Goal: Transaction & Acquisition: Download file/media

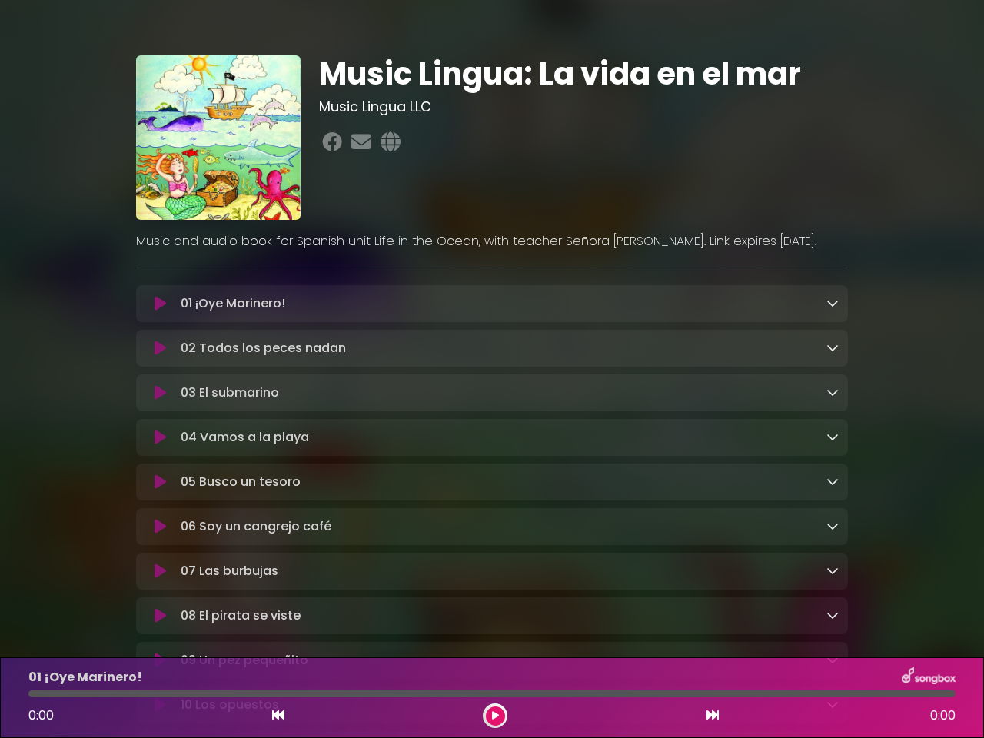
click at [160, 305] on icon at bounding box center [161, 303] width 12 height 15
click at [833, 304] on icon at bounding box center [833, 303] width 12 height 12
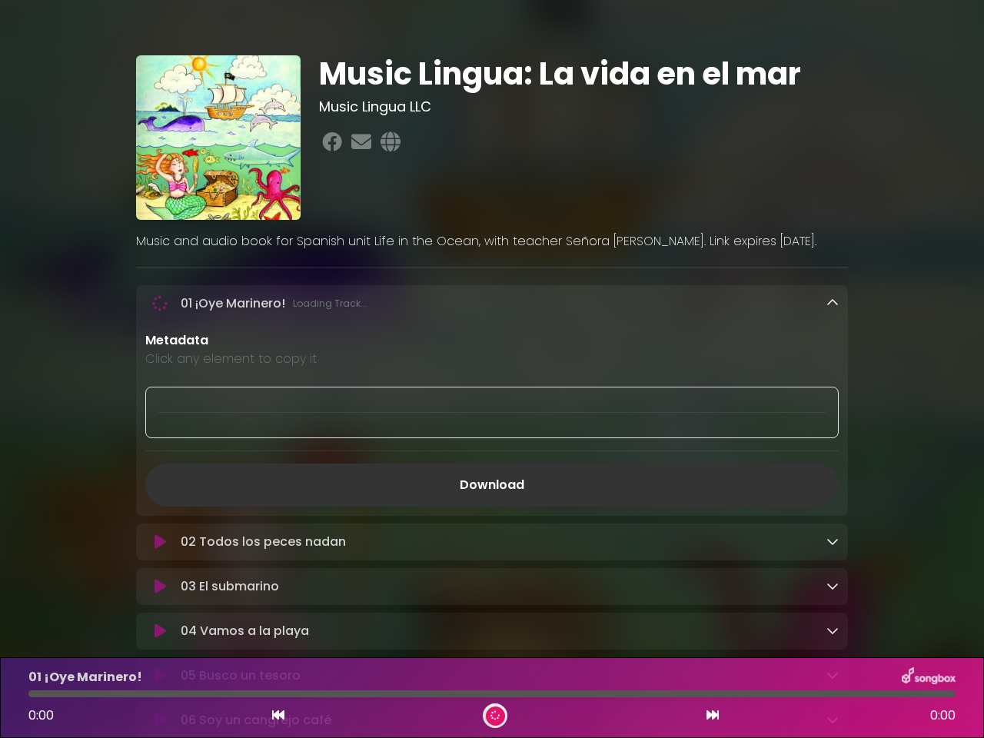
click at [160, 524] on div "02 Todos los peces nadan Loading Track..." at bounding box center [492, 542] width 712 height 37
click at [833, 349] on p "Metadata" at bounding box center [492, 340] width 694 height 18
click at [160, 395] on div at bounding box center [492, 413] width 694 height 52
click at [833, 394] on div at bounding box center [492, 413] width 694 height 52
click at [160, 441] on div "Metadata Click any element to copy it Download" at bounding box center [492, 418] width 712 height 175
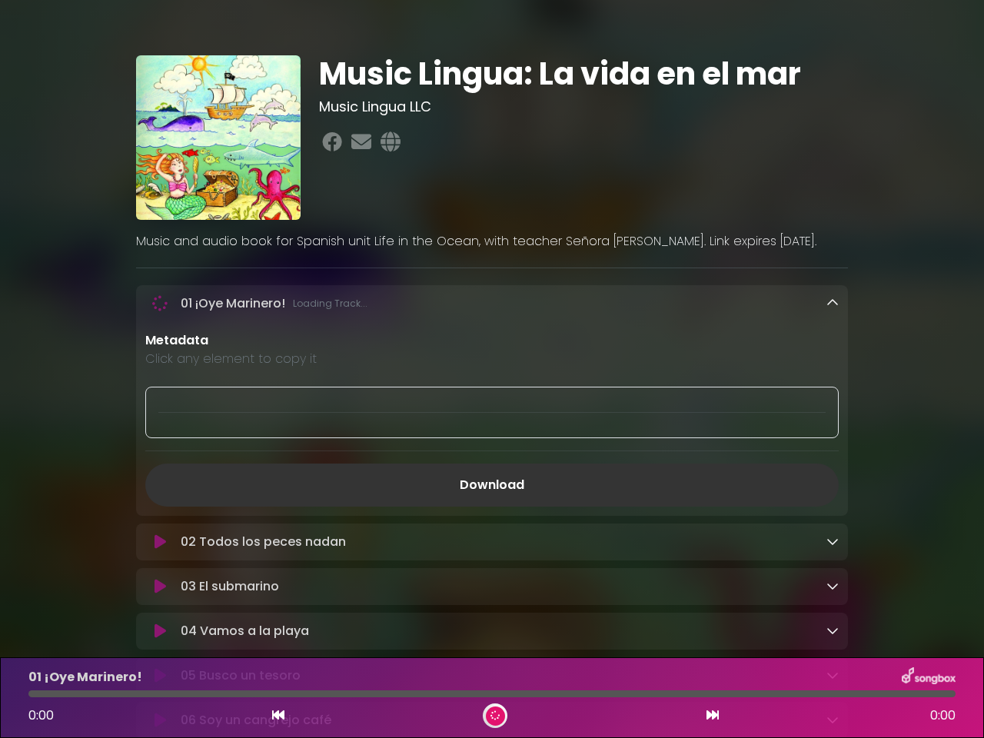
click at [833, 440] on div "Metadata Click any element to copy it Download" at bounding box center [492, 418] width 712 height 175
click at [160, 486] on link "Download" at bounding box center [492, 485] width 694 height 43
click at [833, 485] on link "Download" at bounding box center [492, 485] width 694 height 43
